Goal: Find specific page/section: Find specific page/section

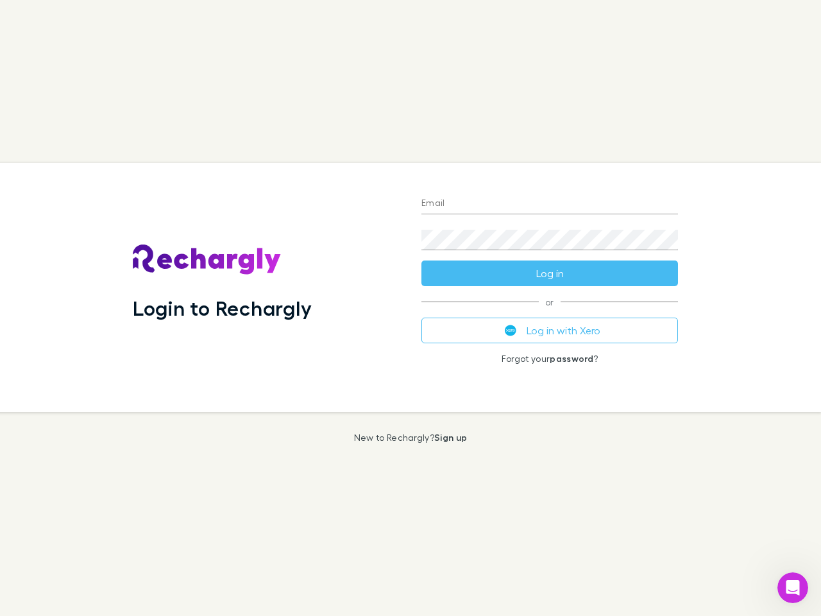
click at [410, 308] on div "Login to Rechargly" at bounding box center [267, 287] width 289 height 249
click at [550, 204] on input "Email" at bounding box center [549, 204] width 257 height 21
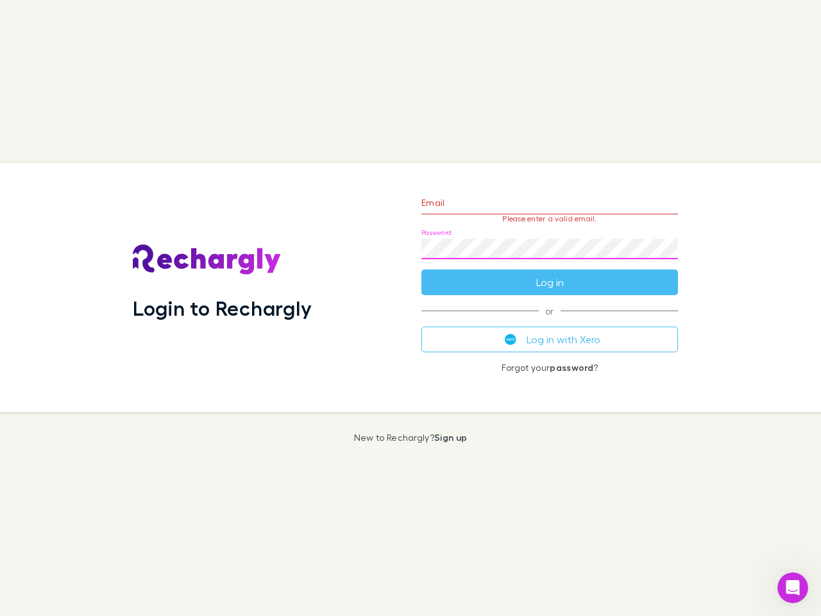
click at [550, 273] on form "Email Please enter a valid email. Password Log in" at bounding box center [549, 239] width 257 height 112
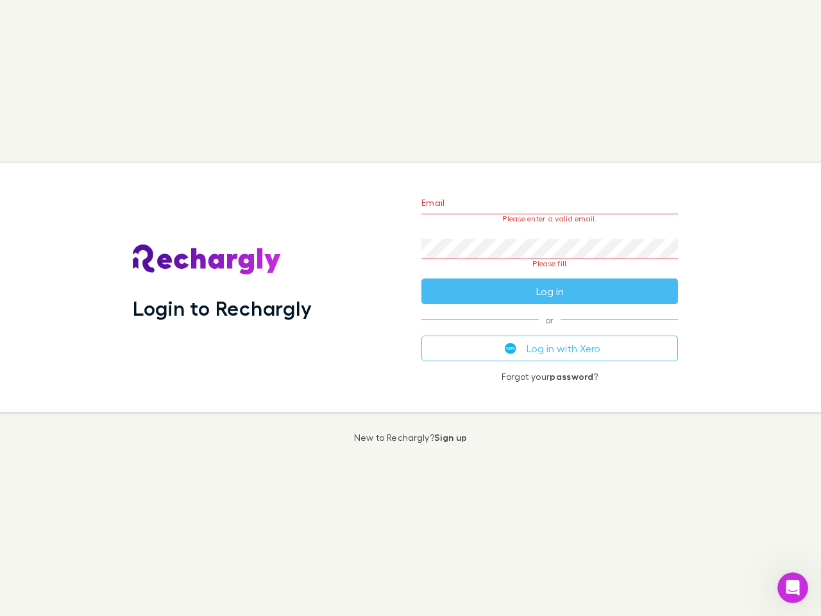
click at [550, 330] on div "Email Please enter a valid email. Password Please fill Log in or Log in with Xe…" at bounding box center [549, 287] width 277 height 249
click at [793, 588] on icon "Open Intercom Messenger" at bounding box center [793, 587] width 21 height 21
